Goal: Task Accomplishment & Management: Complete application form

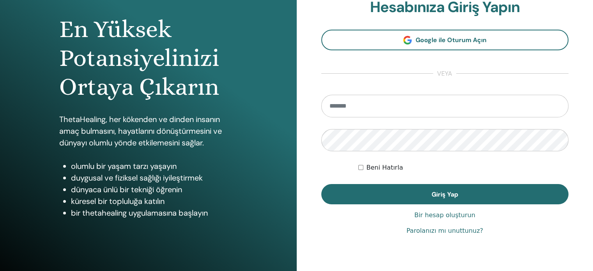
scroll to position [78, 0]
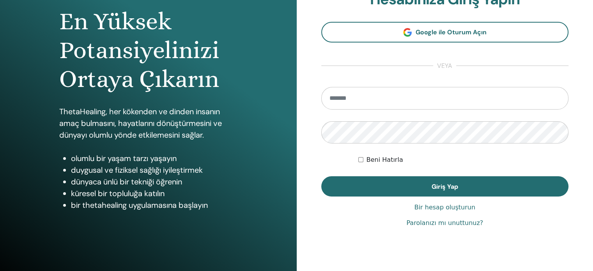
click at [444, 207] on font "Bir hesap oluşturun" at bounding box center [444, 206] width 61 height 7
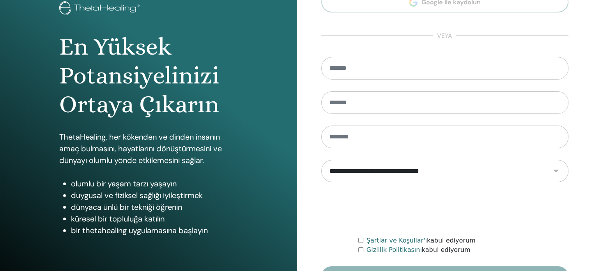
scroll to position [78, 0]
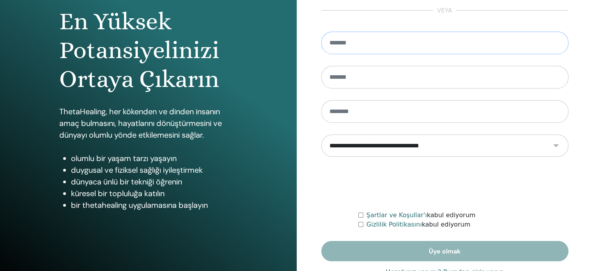
click at [365, 41] on input "email" at bounding box center [444, 43] width 247 height 23
type input "*"
type input "**********"
click at [370, 74] on input "text" at bounding box center [444, 77] width 247 height 23
type input "*****"
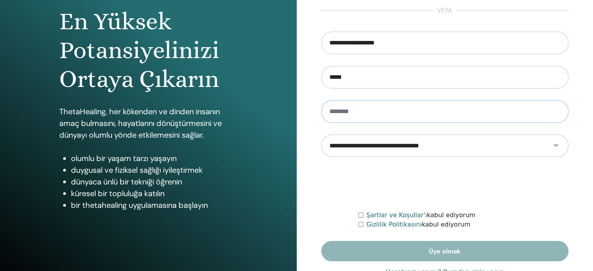
click at [339, 115] on input "text" at bounding box center [444, 111] width 247 height 23
type input "****"
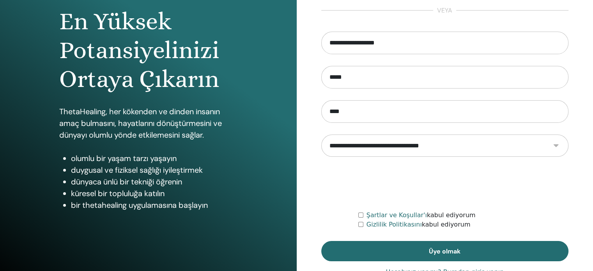
scroll to position [103, 0]
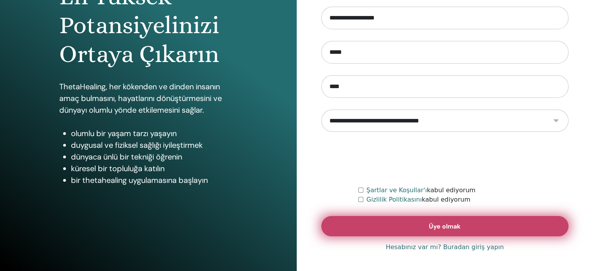
click at [434, 225] on font "Üye olmak" at bounding box center [445, 226] width 32 height 8
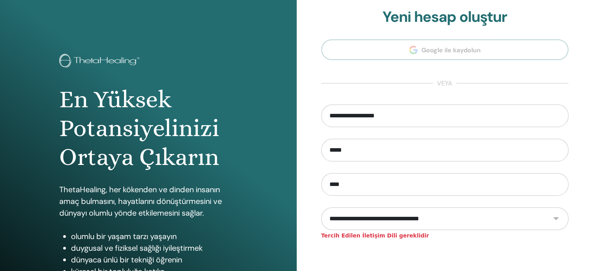
click at [476, 220] on select "**********" at bounding box center [444, 218] width 247 height 23
select select "***"
click at [321, 207] on select "**********" at bounding box center [444, 218] width 247 height 23
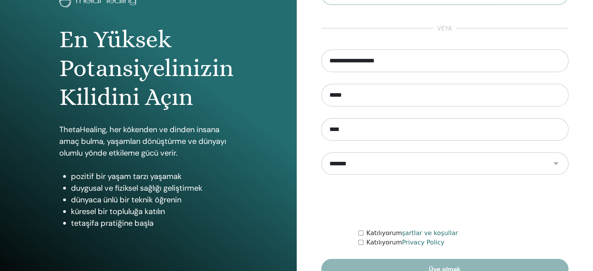
scroll to position [78, 0]
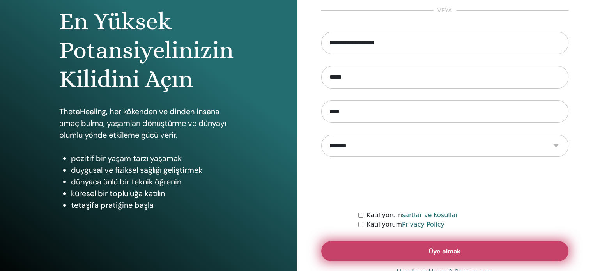
click at [434, 253] on span "Üye olmak" at bounding box center [445, 251] width 32 height 8
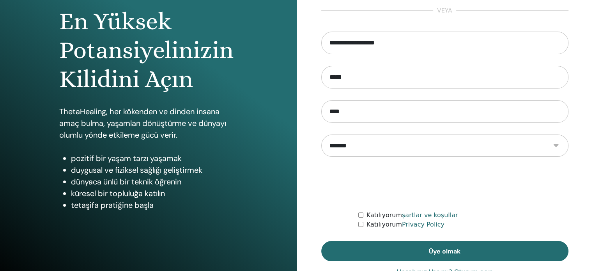
scroll to position [103, 0]
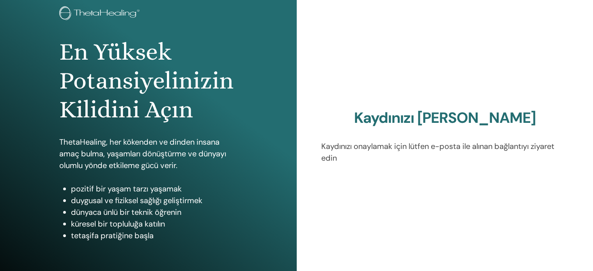
scroll to position [103, 0]
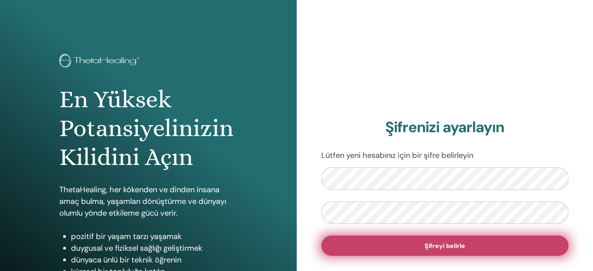
click at [518, 253] on button "Şifreyi belirle" at bounding box center [444, 245] width 247 height 20
click at [463, 244] on span "Şifreyi belirle" at bounding box center [444, 246] width 41 height 8
click at [461, 245] on span "Şifreyi belirle" at bounding box center [444, 246] width 41 height 8
click at [335, 247] on button "Şifreyi belirle" at bounding box center [444, 245] width 247 height 20
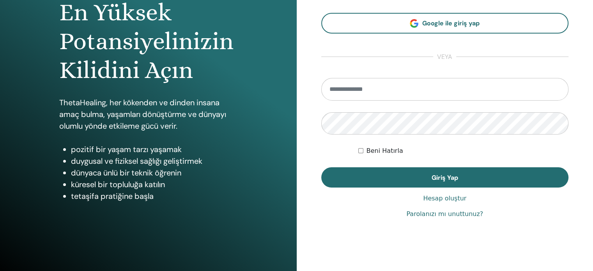
scroll to position [103, 0]
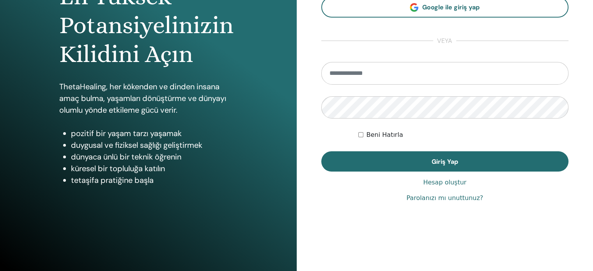
click at [362, 68] on input "email" at bounding box center [444, 73] width 247 height 23
click at [382, 76] on input "email" at bounding box center [444, 73] width 247 height 23
type input "**********"
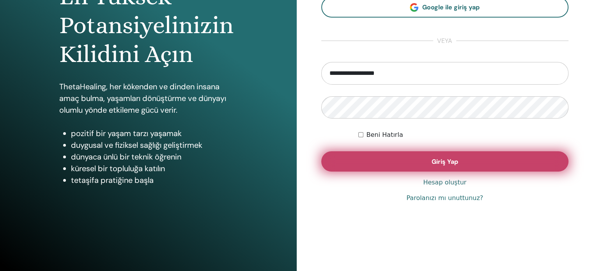
click at [384, 165] on button "Giriş Yap" at bounding box center [444, 161] width 247 height 20
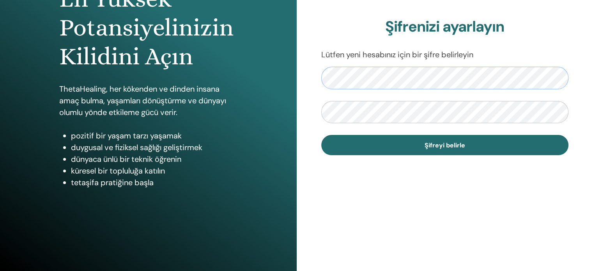
scroll to position [103, 0]
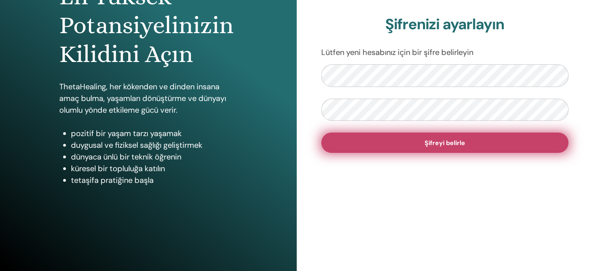
click at [453, 145] on span "Şifreyi belirle" at bounding box center [444, 143] width 41 height 8
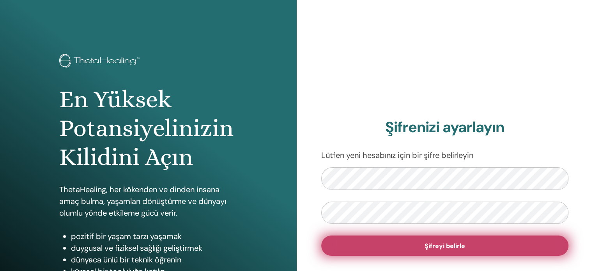
click at [345, 244] on button "Şifreyi belirle" at bounding box center [444, 245] width 247 height 20
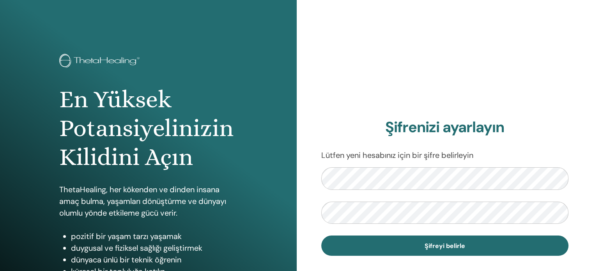
drag, startPoint x: 500, startPoint y: 54, endPoint x: 491, endPoint y: 63, distance: 12.4
click at [499, 56] on div "Şifrenizi ayarlayın Lütfen yeni hesabınız için bir şifre belirleyin Şifreyi bel…" at bounding box center [445, 187] width 297 height 374
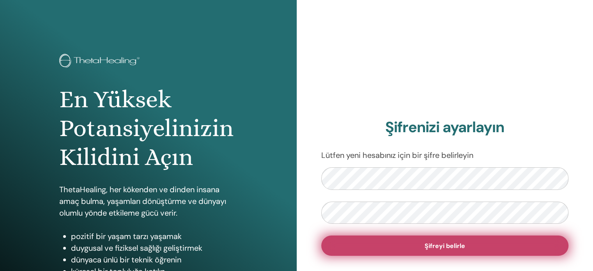
click at [350, 241] on button "Şifreyi belirle" at bounding box center [444, 245] width 247 height 20
click at [352, 251] on button "Şifreyi belirle" at bounding box center [444, 245] width 247 height 20
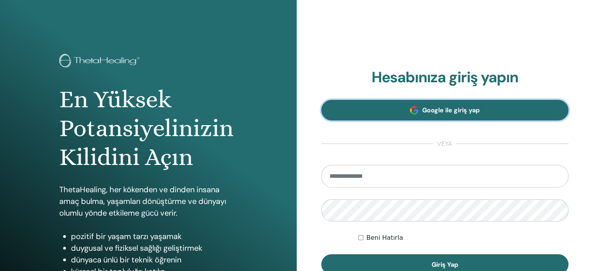
click at [485, 103] on link "Google ile giriş yap" at bounding box center [444, 110] width 247 height 21
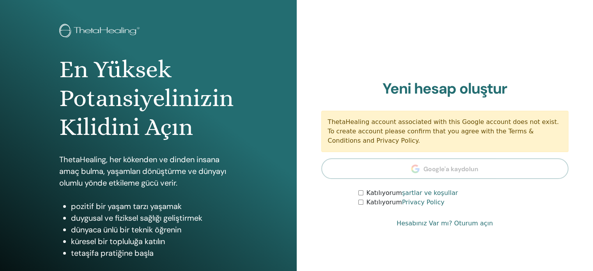
scroll to position [78, 0]
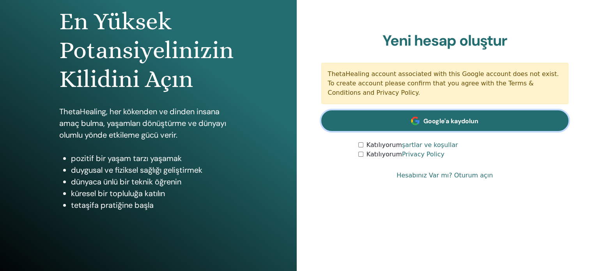
click at [440, 120] on span "Google'a kaydolun" at bounding box center [450, 121] width 55 height 8
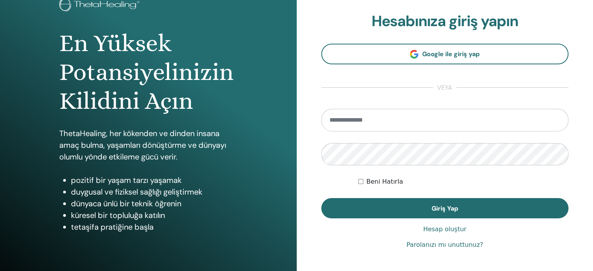
scroll to position [103, 0]
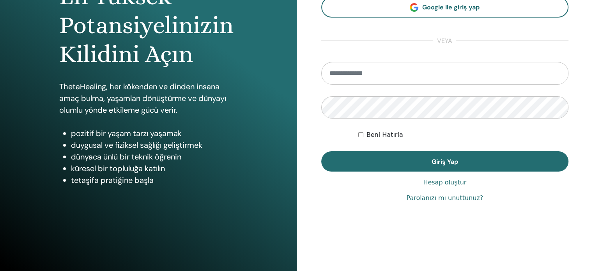
click at [348, 74] on input "email" at bounding box center [444, 73] width 247 height 23
type input "**********"
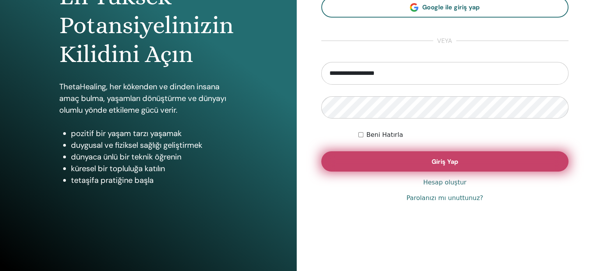
click at [431, 162] on span "Giriş Yap" at bounding box center [444, 161] width 27 height 8
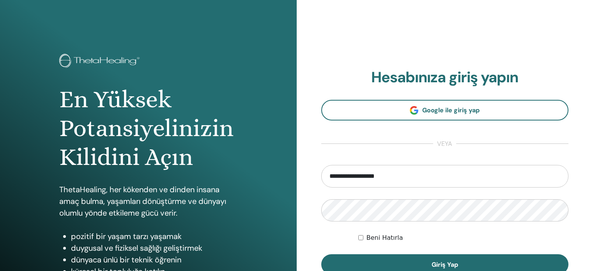
scroll to position [103, 0]
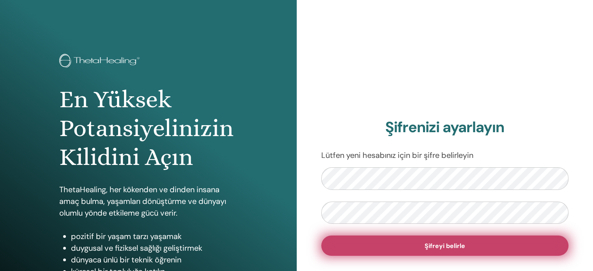
click at [354, 248] on button "Şifreyi belirle" at bounding box center [444, 245] width 247 height 20
click at [460, 242] on span "Şifreyi belirle" at bounding box center [444, 246] width 41 height 8
